Goal: Task Accomplishment & Management: Use online tool/utility

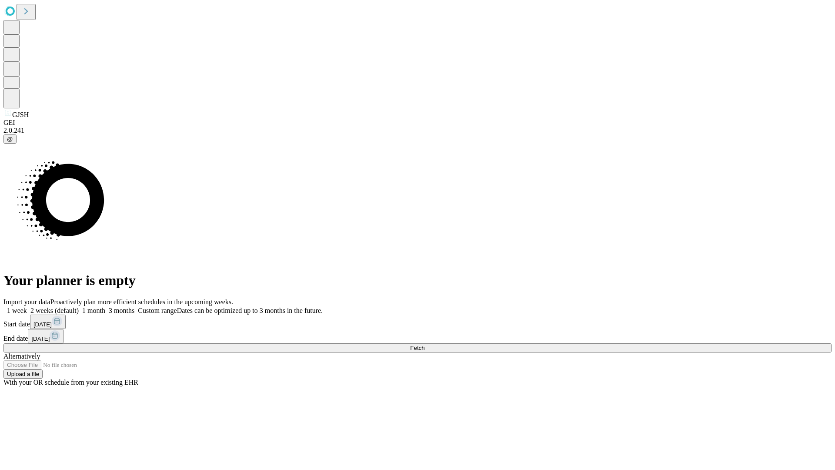
click at [425, 344] on span "Fetch" at bounding box center [417, 347] width 14 height 7
